Goal: Transaction & Acquisition: Purchase product/service

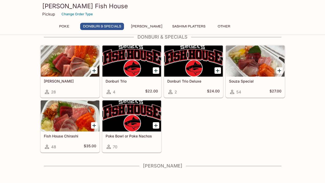
scroll to position [86, 0]
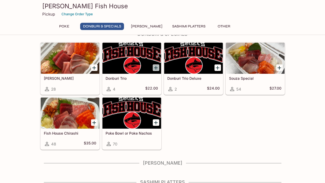
click at [154, 68] on icon "Add Donburi Trio" at bounding box center [156, 68] width 6 height 6
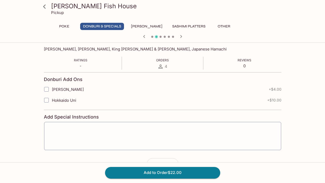
scroll to position [94, 0]
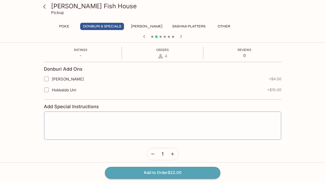
click at [181, 172] on button "Add to Order $22.00" at bounding box center [162, 172] width 115 height 11
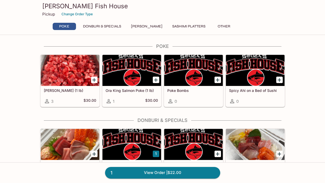
click at [116, 26] on button "Donburi & Specials" at bounding box center [102, 26] width 44 height 7
click at [69, 25] on button "Poke" at bounding box center [64, 26] width 23 height 7
click at [94, 26] on button "Donburi & Specials" at bounding box center [102, 26] width 44 height 7
click at [135, 25] on button "[PERSON_NAME]" at bounding box center [146, 26] width 37 height 7
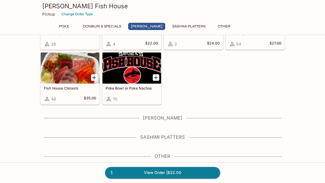
scroll to position [137, 0]
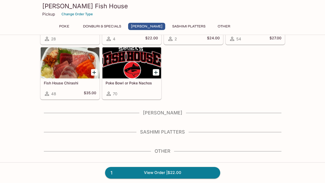
click at [175, 26] on button "Sashimi Platters" at bounding box center [188, 26] width 39 height 7
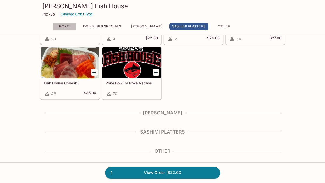
click at [64, 26] on button "Poke" at bounding box center [64, 26] width 23 height 7
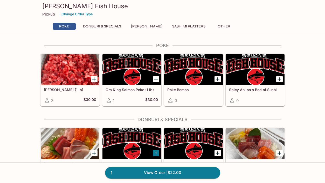
scroll to position [0, 0]
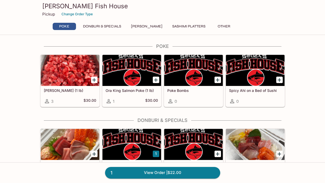
click at [183, 90] on h5 "Poke Bombs" at bounding box center [193, 90] width 52 height 4
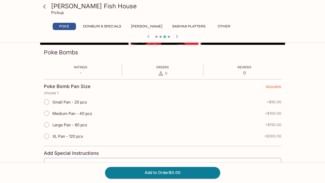
scroll to position [72, 0]
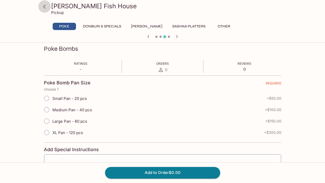
click at [46, 7] on icon at bounding box center [44, 6] width 9 height 9
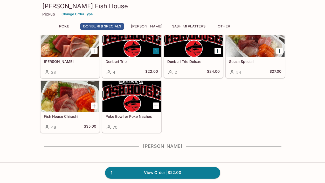
scroll to position [102, 0]
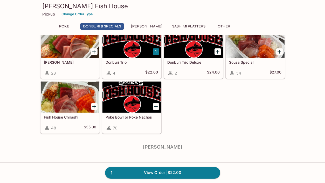
click at [134, 106] on div at bounding box center [131, 97] width 59 height 31
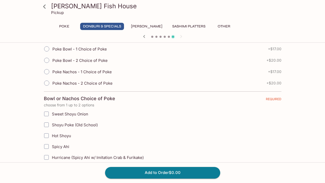
scroll to position [120, 0]
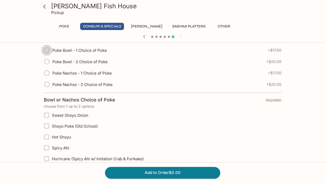
click at [48, 51] on input "Poke Bowl - 1 Choice of Poke" at bounding box center [46, 50] width 11 height 11
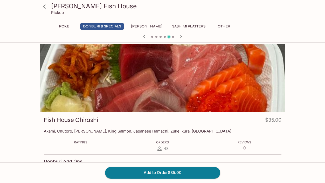
scroll to position [0, 0]
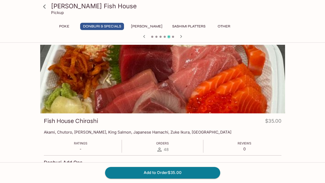
click at [44, 6] on icon at bounding box center [44, 6] width 3 height 4
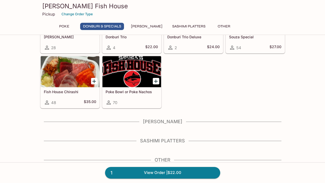
scroll to position [137, 0]
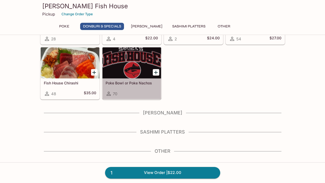
click at [131, 72] on div at bounding box center [131, 62] width 59 height 31
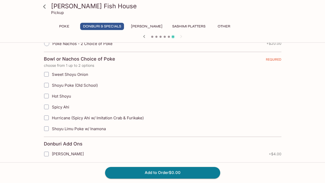
scroll to position [169, 0]
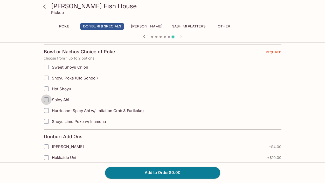
click at [47, 101] on input "Spicy Ahi" at bounding box center [46, 100] width 10 height 10
checkbox input "true"
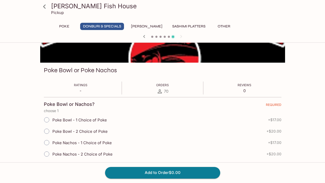
scroll to position [51, 0]
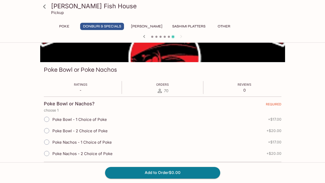
click at [46, 119] on input "Poke Bowl - 1 Choice of Poke" at bounding box center [46, 119] width 11 height 11
radio input "true"
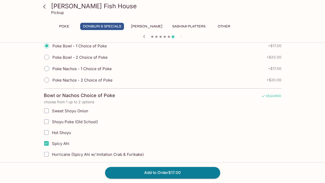
scroll to position [122, 0]
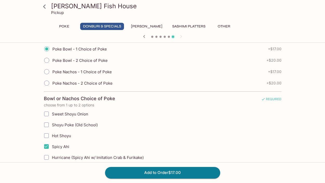
click at [46, 115] on input "Sweet Shoyu Onion" at bounding box center [46, 114] width 10 height 10
checkbox input "true"
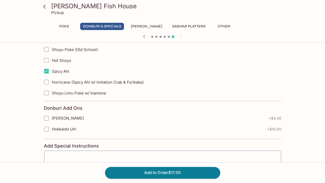
scroll to position [242, 0]
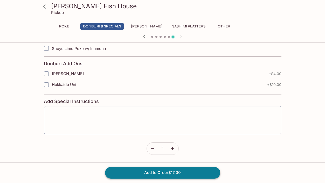
click at [155, 171] on button "Add to Order $17.00" at bounding box center [162, 172] width 115 height 11
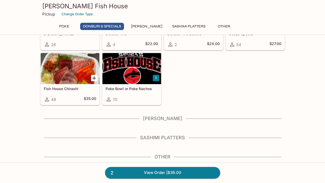
scroll to position [137, 0]
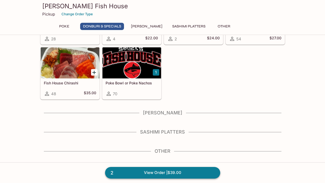
click at [159, 172] on link "2 View Order | $39.00" at bounding box center [162, 172] width 115 height 11
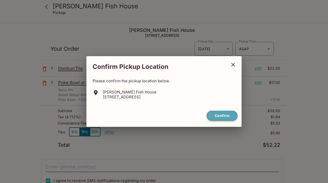
click at [233, 114] on button "Confirm" at bounding box center [222, 116] width 31 height 10
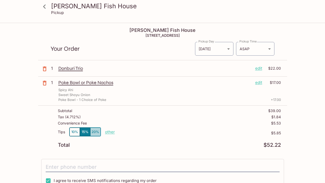
click at [95, 133] on button "20%" at bounding box center [95, 132] width 10 height 9
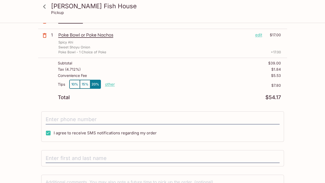
scroll to position [48, 0]
click at [119, 122] on input "tel" at bounding box center [163, 119] width 234 height 10
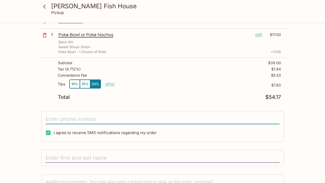
type input "[PHONE_NUMBER]"
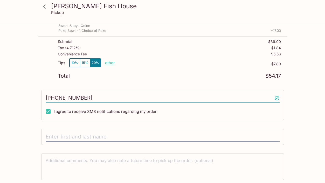
scroll to position [70, 0]
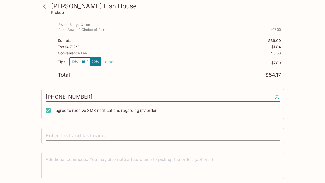
click at [158, 137] on input "text" at bounding box center [163, 136] width 234 height 10
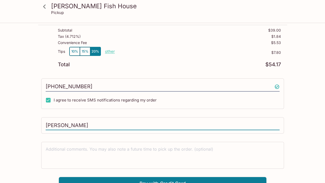
scroll to position [88, 0]
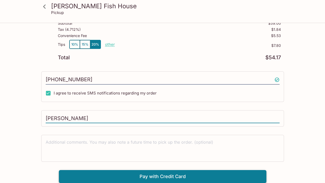
type input "[PERSON_NAME]"
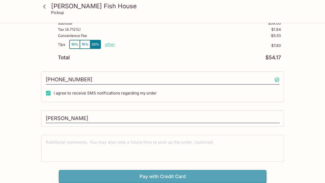
click at [183, 176] on button "Pay with Credit Card" at bounding box center [162, 176] width 207 height 13
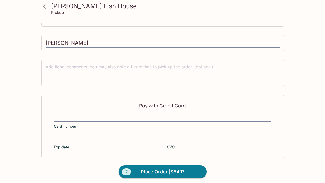
scroll to position [165, 0]
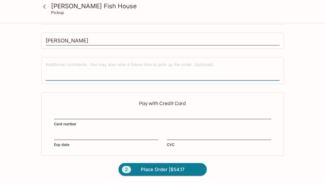
click at [162, 66] on textarea at bounding box center [163, 71] width 234 height 18
type textarea "can my poke not be on my rice"
click at [151, 170] on span "Place Order | $54.17" at bounding box center [163, 170] width 44 height 8
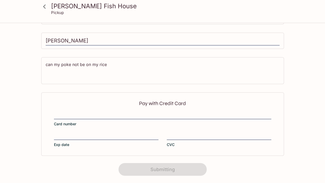
scroll to position [121, 0]
